Goal: Information Seeking & Learning: Learn about a topic

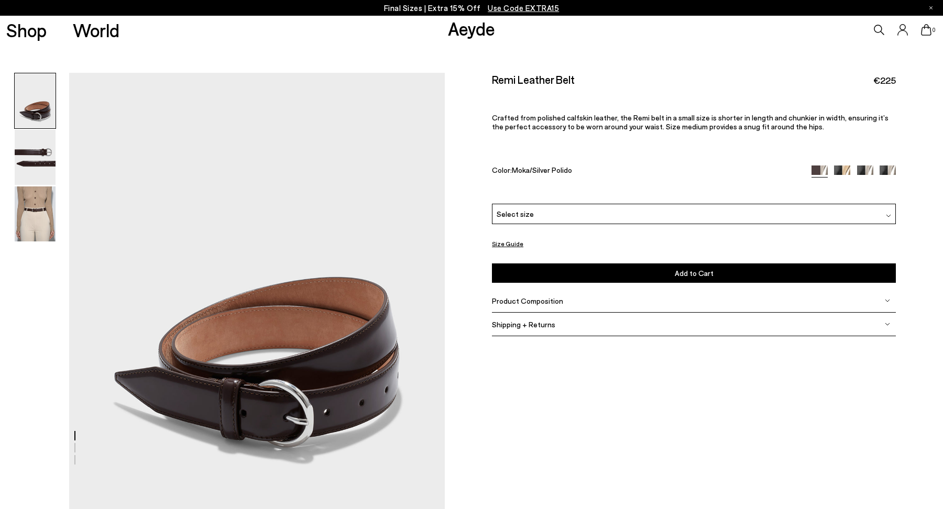
click at [471, 34] on link "Aeyde" at bounding box center [471, 28] width 47 height 22
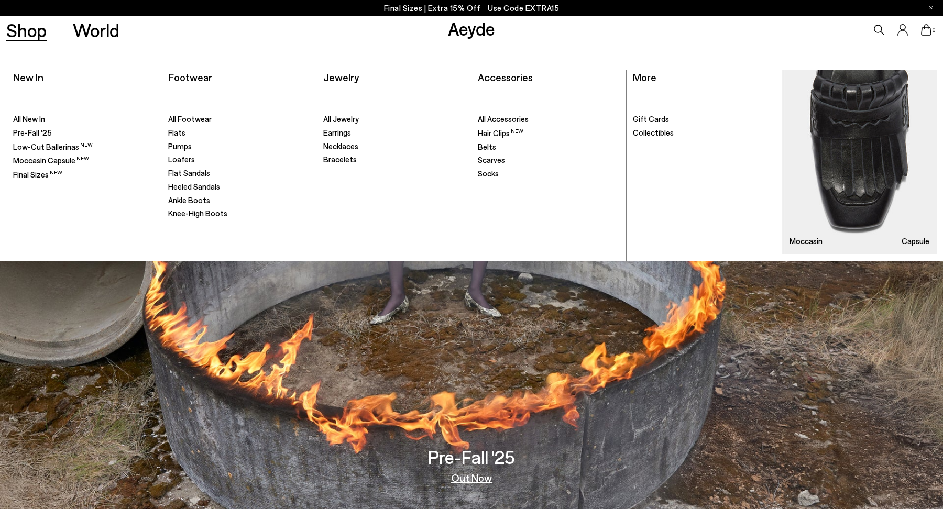
click at [27, 131] on span "Pre-Fall '25" at bounding box center [32, 132] width 39 height 9
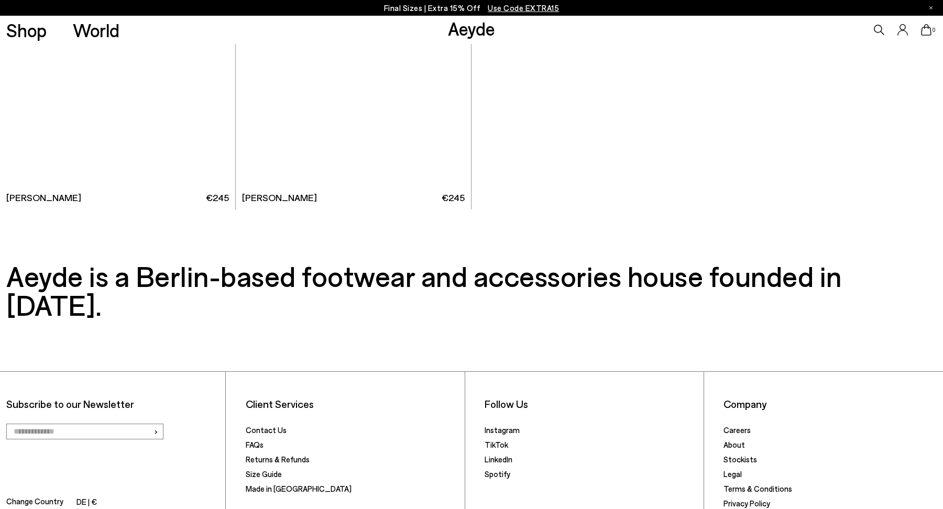
scroll to position [8381, 0]
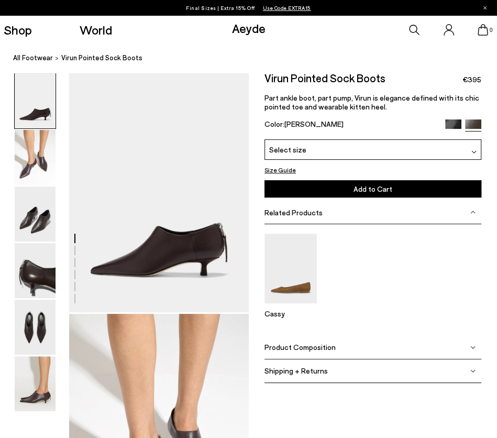
click at [316, 348] on span "Product Composition" at bounding box center [300, 347] width 71 height 9
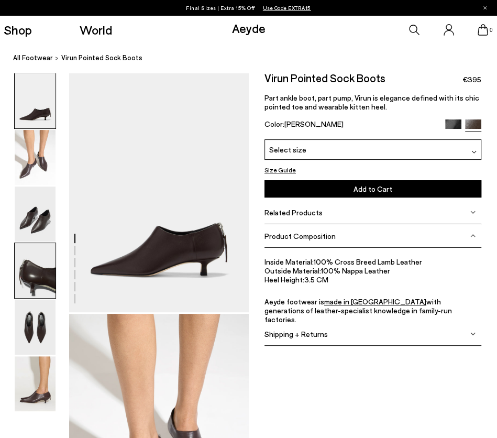
click at [43, 287] on img at bounding box center [35, 270] width 41 height 55
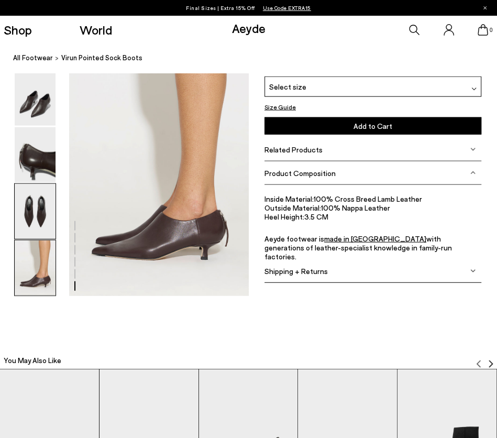
click at [46, 206] on img at bounding box center [35, 211] width 41 height 55
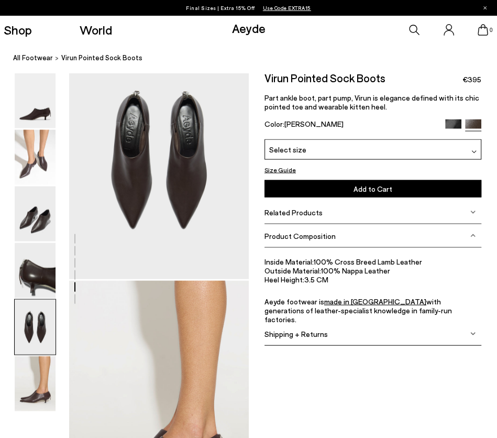
scroll to position [964, 0]
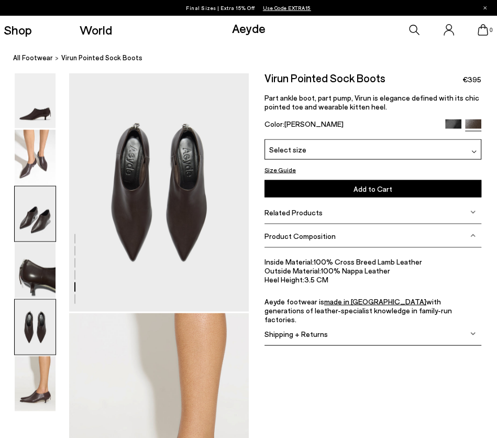
click at [15, 220] on img at bounding box center [35, 214] width 41 height 55
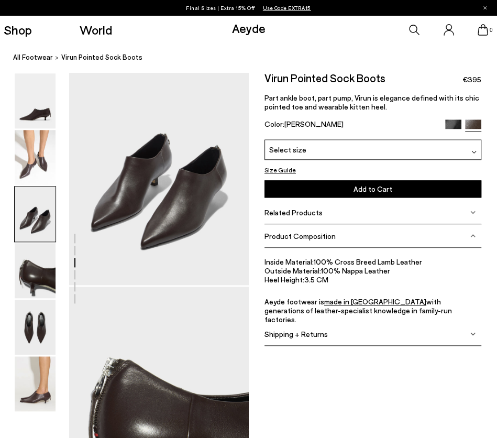
scroll to position [483, 0]
